Goal: Information Seeking & Learning: Learn about a topic

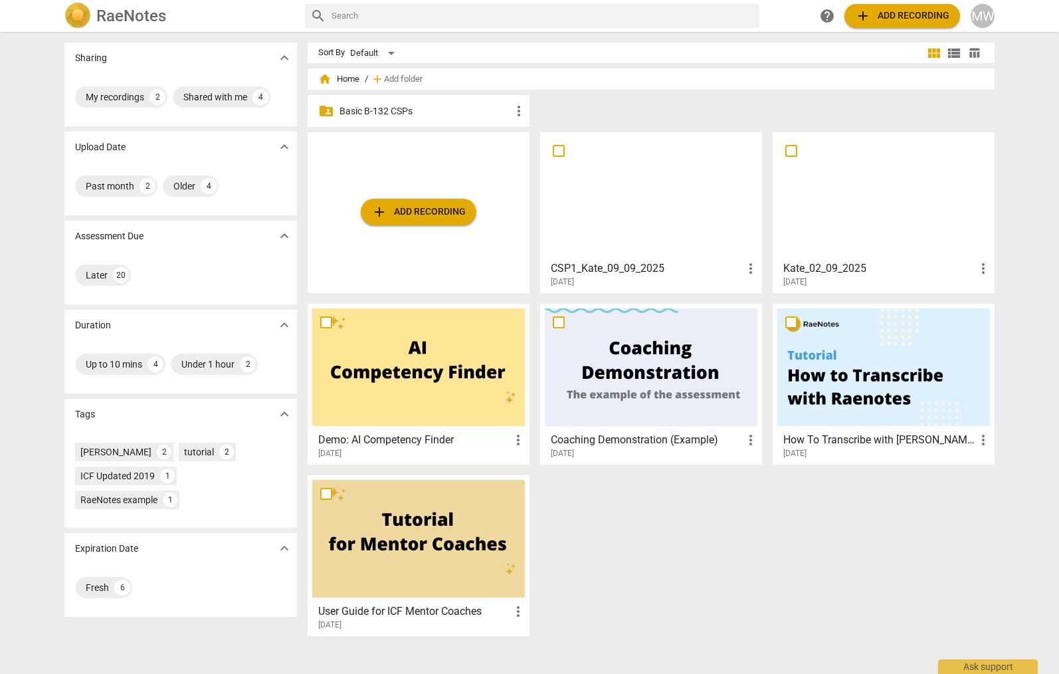
click at [407, 112] on p "Basic B-132 CSPs" at bounding box center [425, 111] width 171 height 14
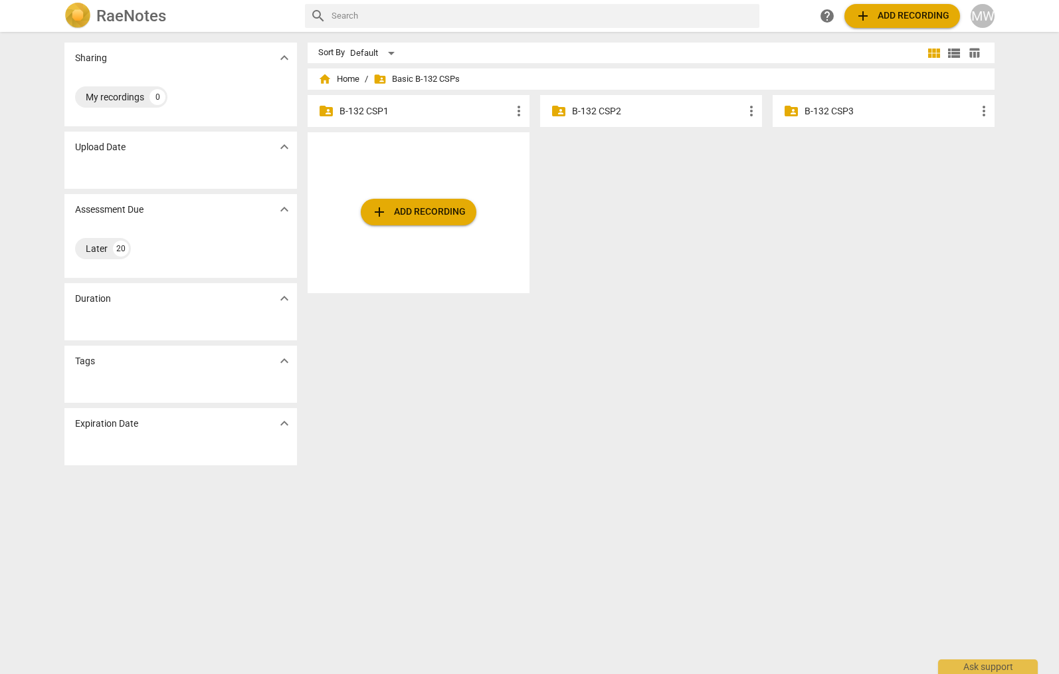
click at [407, 112] on p "B-132 CSP1" at bounding box center [425, 111] width 171 height 14
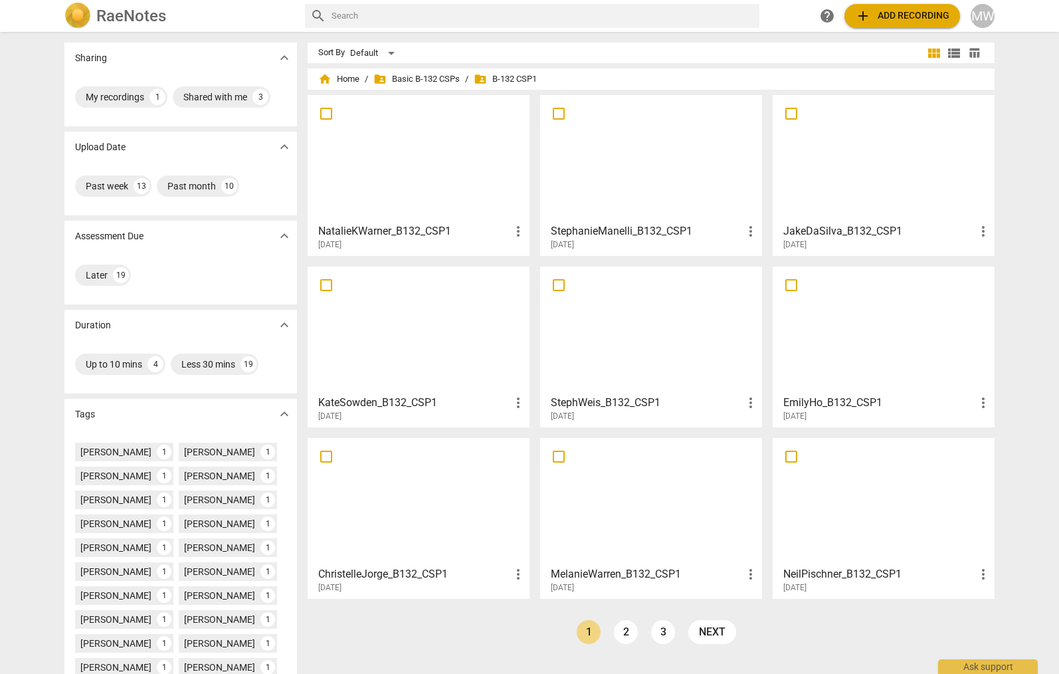
click at [678, 540] on div at bounding box center [651, 502] width 213 height 118
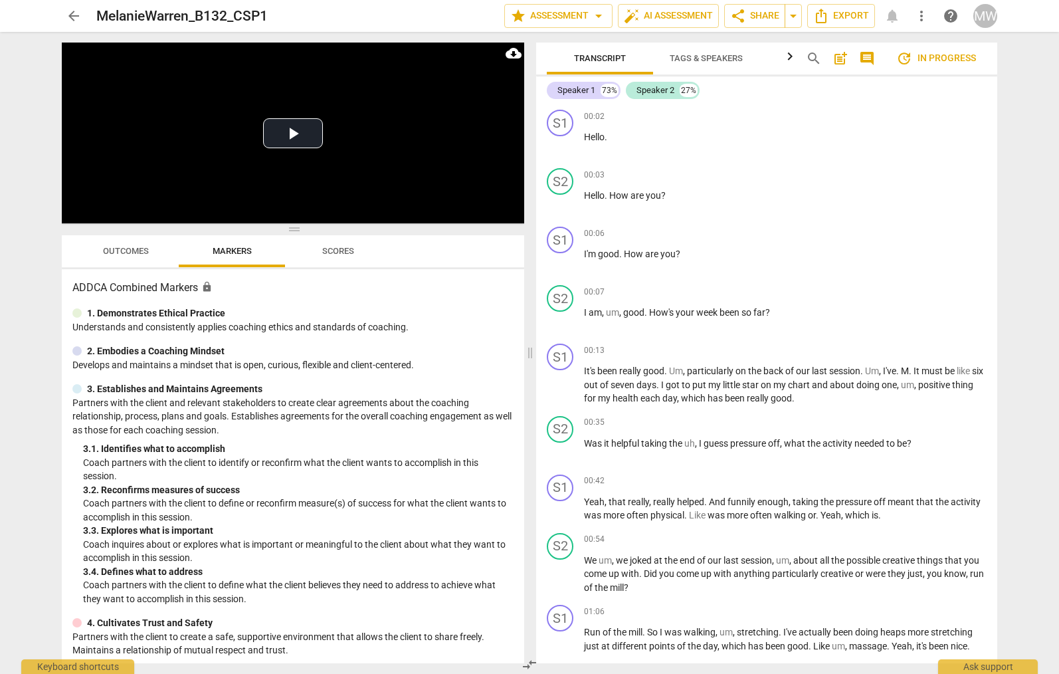
click at [124, 259] on span "Outcomes" at bounding box center [126, 252] width 78 height 18
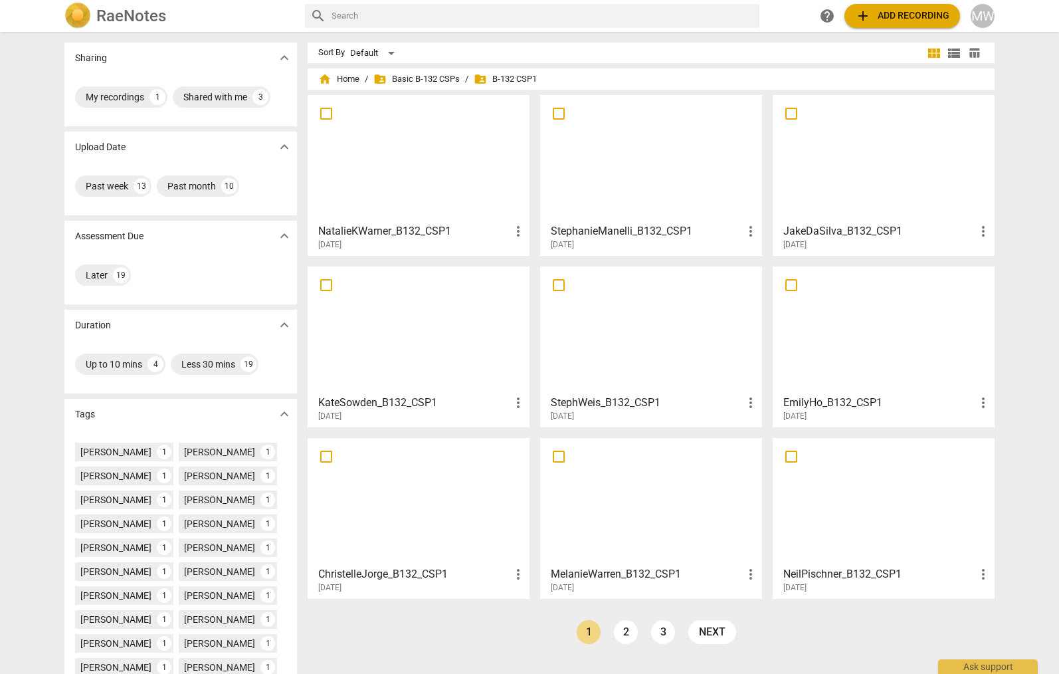
click at [671, 322] on div at bounding box center [651, 330] width 213 height 118
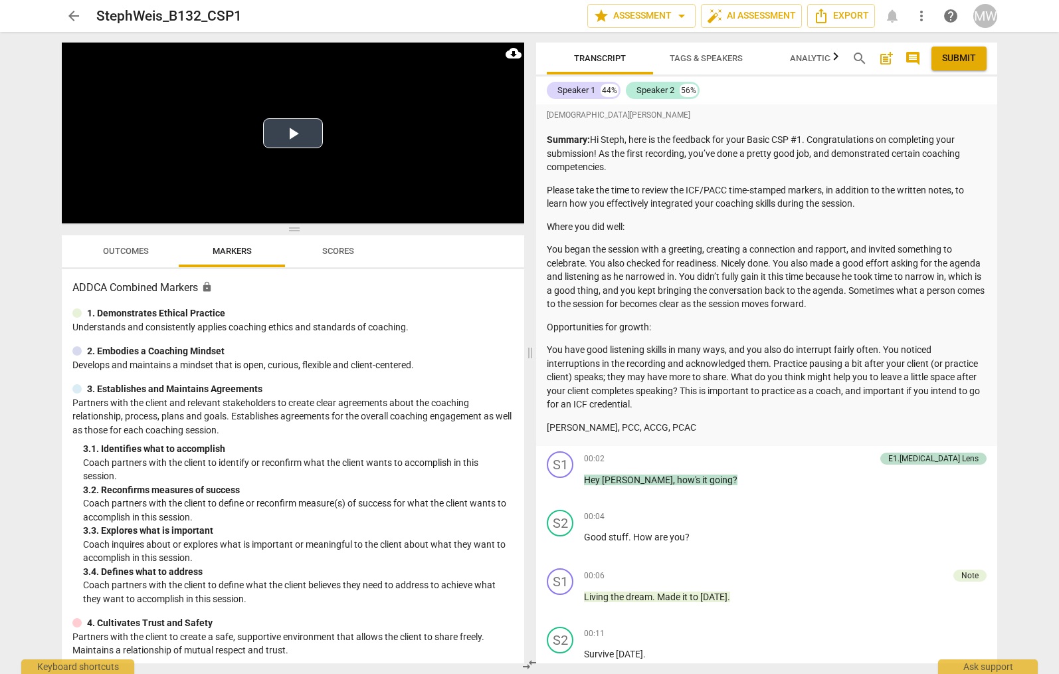
click at [275, 128] on button "Play Video" at bounding box center [293, 133] width 60 height 30
click at [136, 259] on span "Outcomes" at bounding box center [126, 252] width 78 height 18
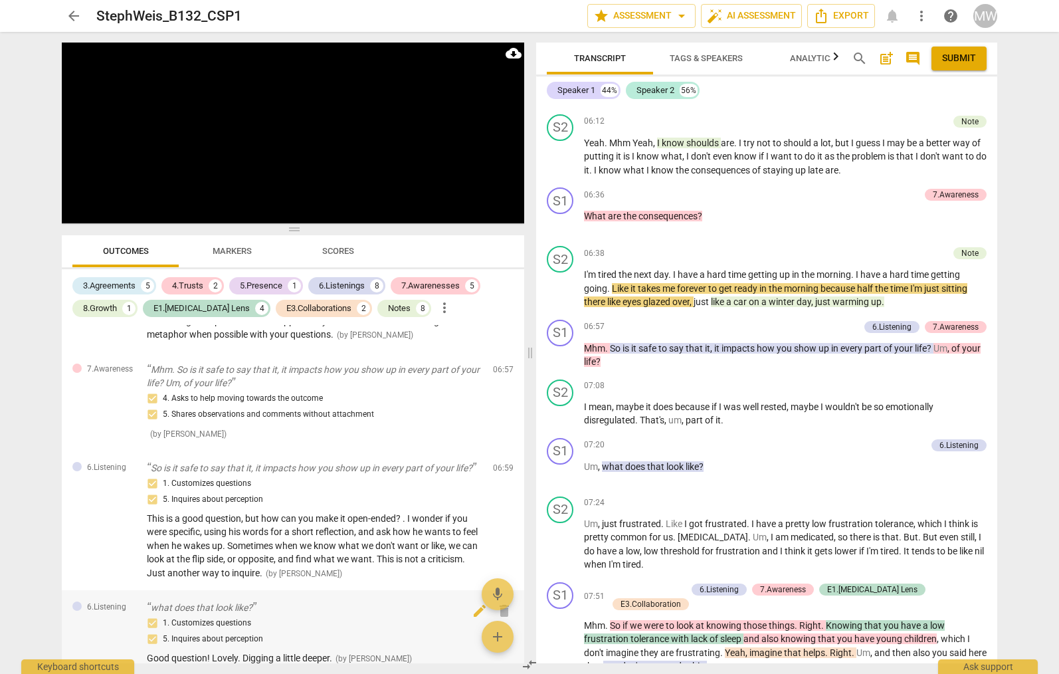
scroll to position [1834, 0]
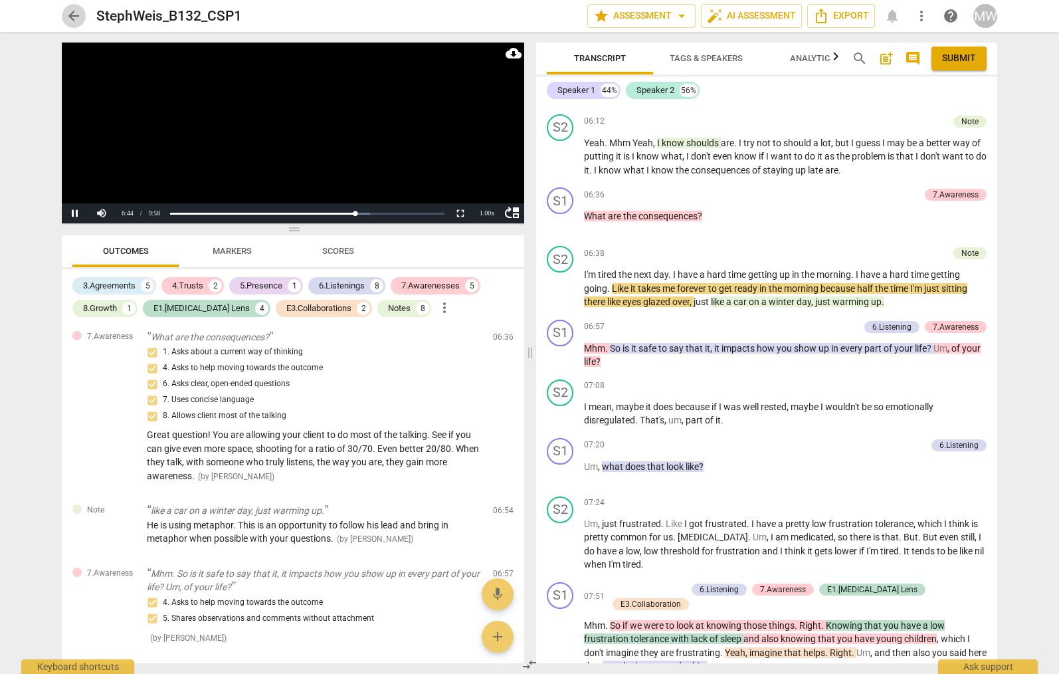
click at [80, 21] on span "arrow_back" at bounding box center [74, 16] width 16 height 16
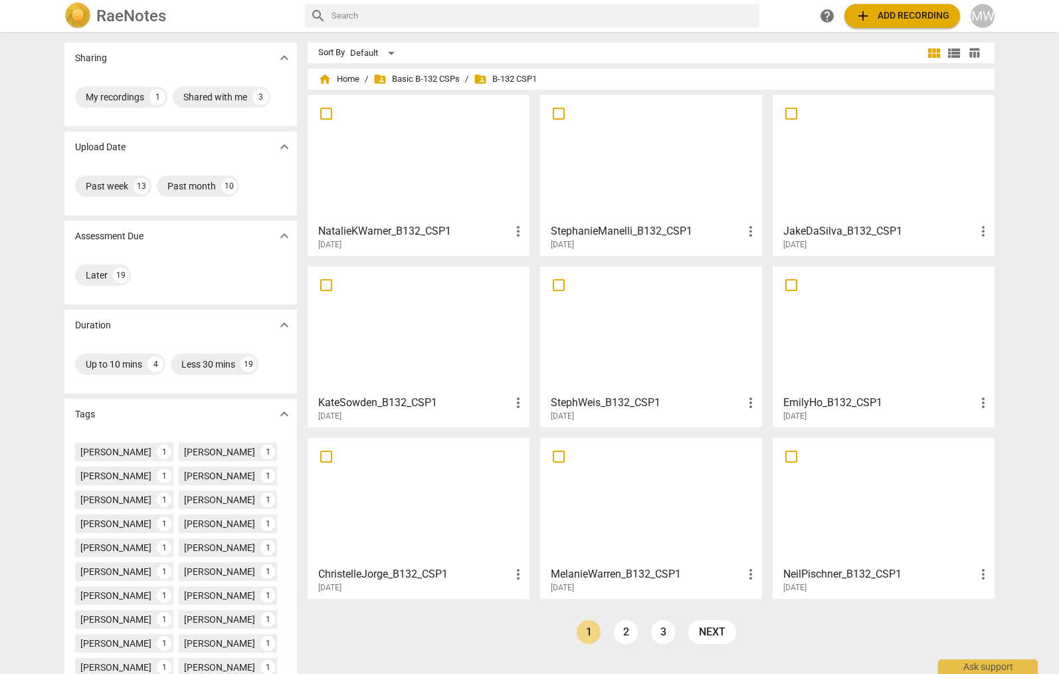
click at [386, 399] on h3 "KateSowden_B132_CSP1" at bounding box center [414, 403] width 192 height 16
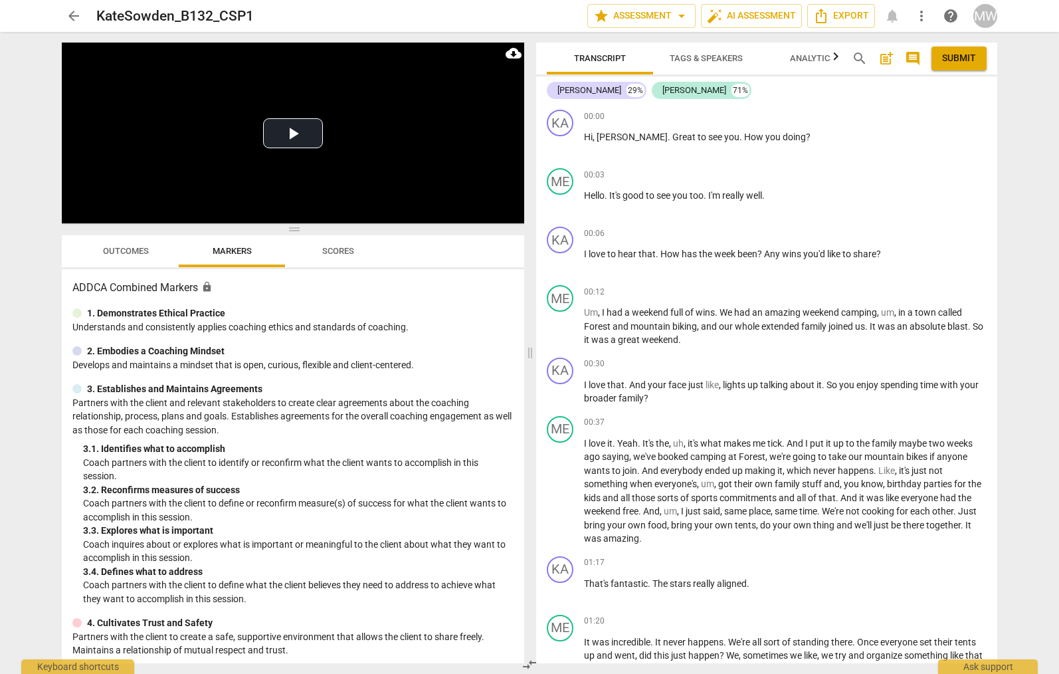
click at [152, 249] on span "Outcomes" at bounding box center [126, 252] width 78 height 18
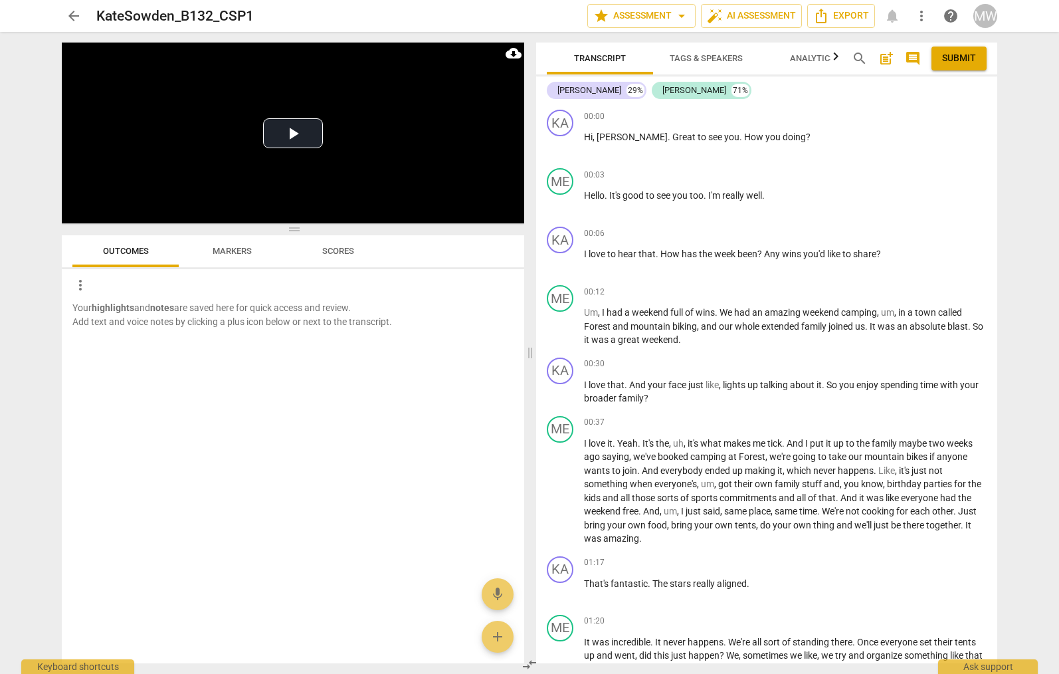
click at [70, 15] on span "arrow_back" at bounding box center [74, 16] width 16 height 16
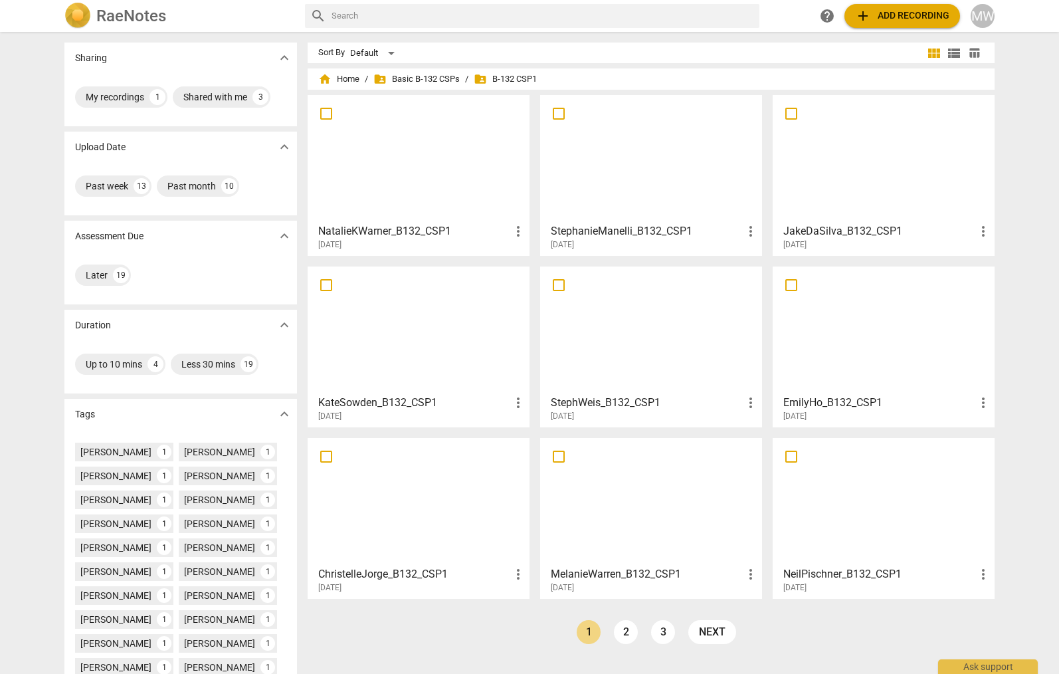
click at [709, 530] on div at bounding box center [651, 502] width 213 height 118
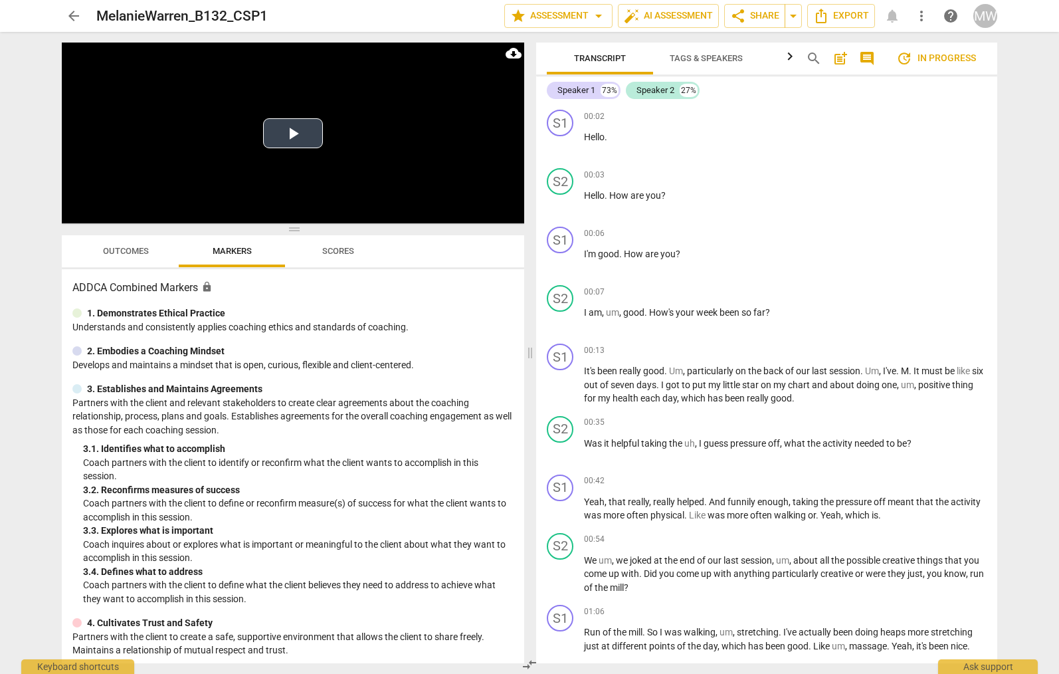
click at [294, 130] on button "Play Video" at bounding box center [293, 133] width 60 height 30
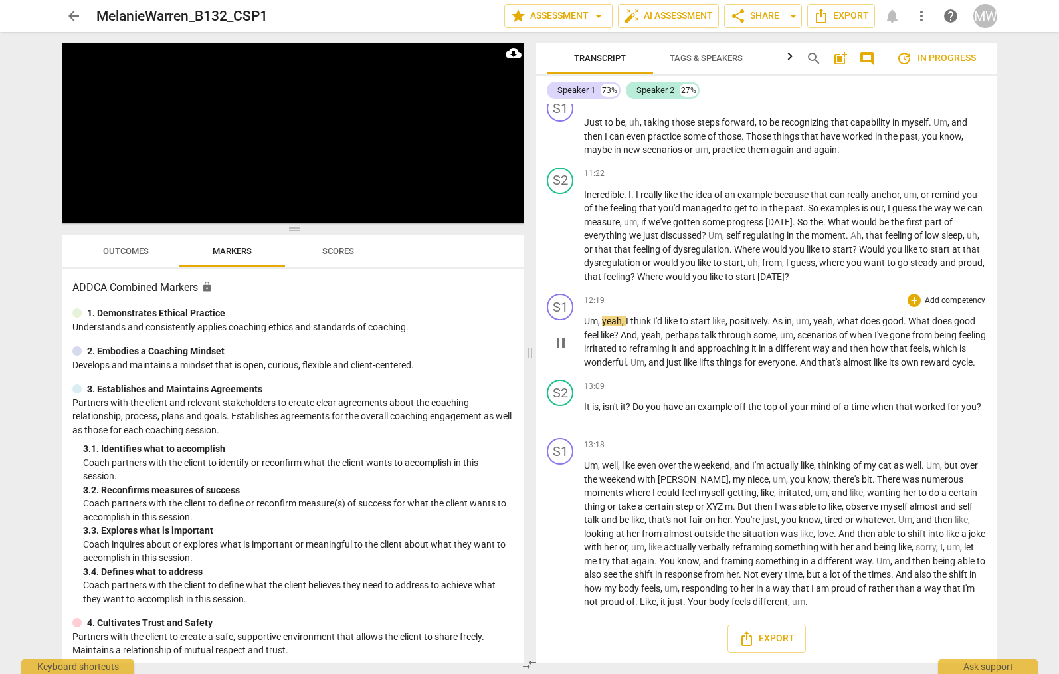
scroll to position [2499, 0]
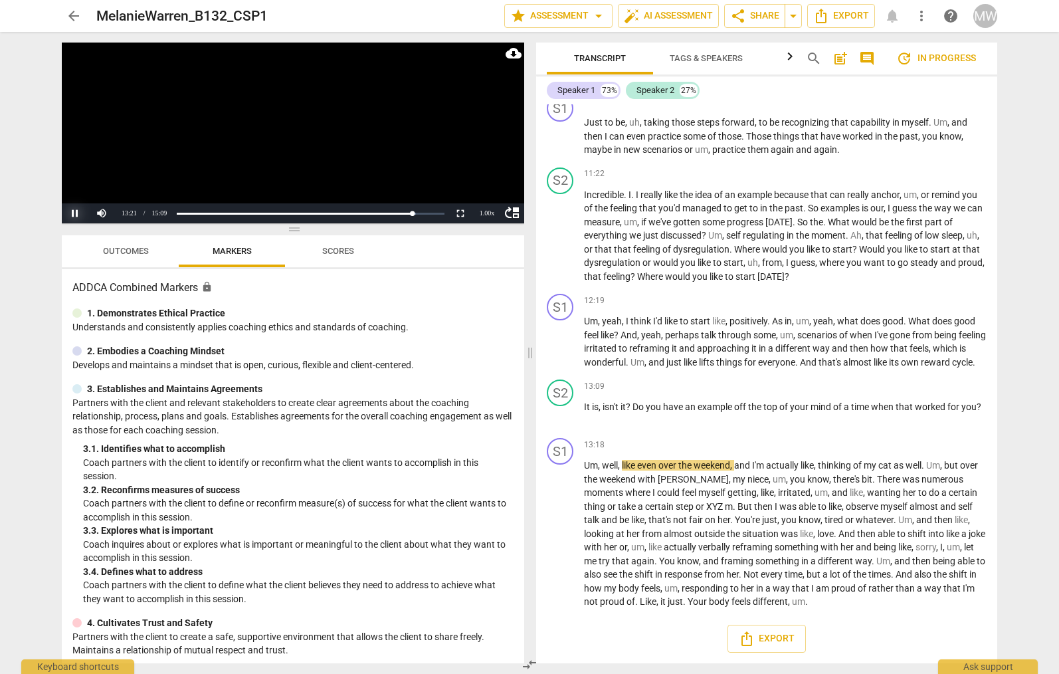
click at [68, 210] on button "Pause" at bounding box center [75, 213] width 27 height 20
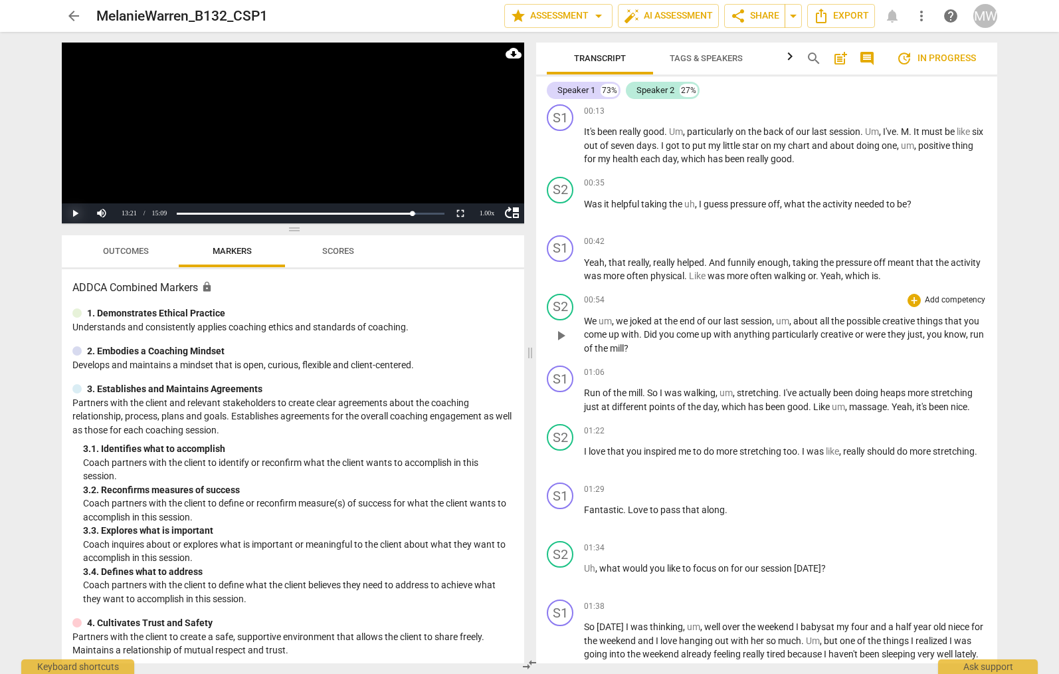
scroll to position [0, 0]
